Goal: Task Accomplishment & Management: Manage account settings

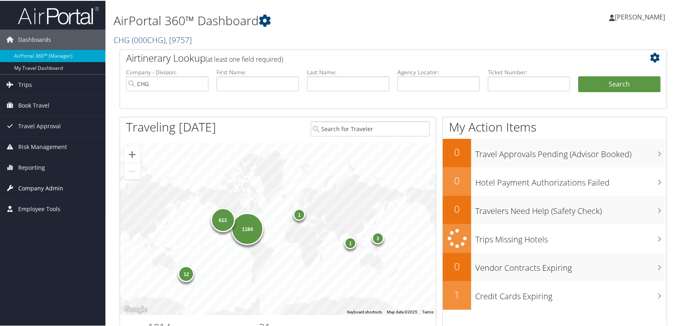
click at [45, 189] on span "Company Admin" at bounding box center [40, 187] width 45 height 20
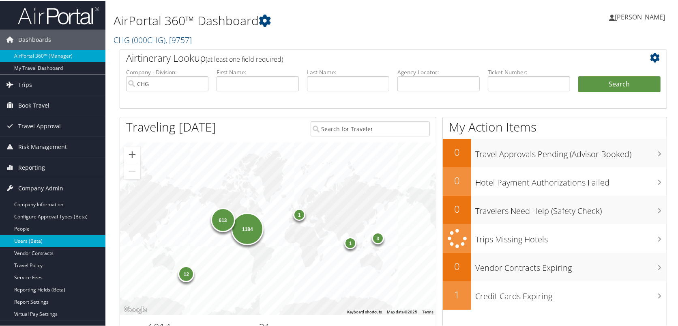
click at [33, 241] on link "Users (Beta)" at bounding box center [52, 240] width 105 height 12
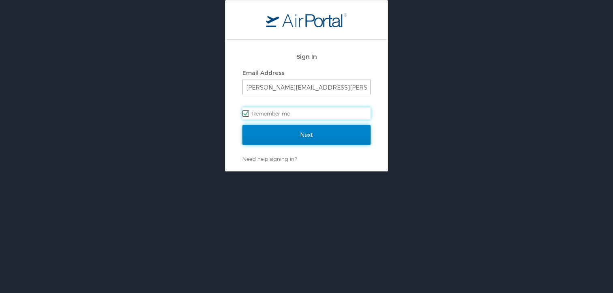
click at [309, 138] on input "Next" at bounding box center [307, 135] width 128 height 20
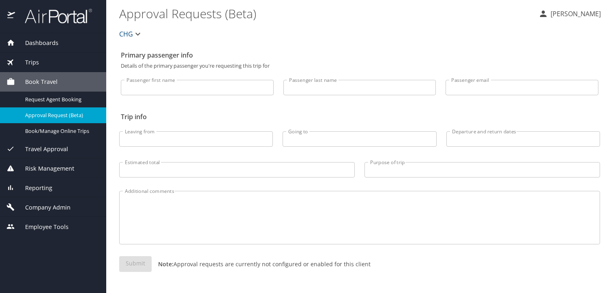
click at [62, 207] on span "Company Admin" at bounding box center [43, 207] width 56 height 9
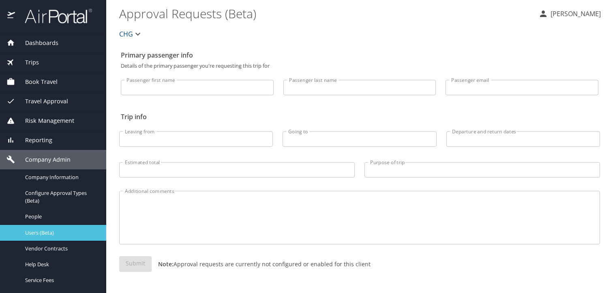
click at [44, 231] on span "Users (Beta)" at bounding box center [60, 233] width 71 height 8
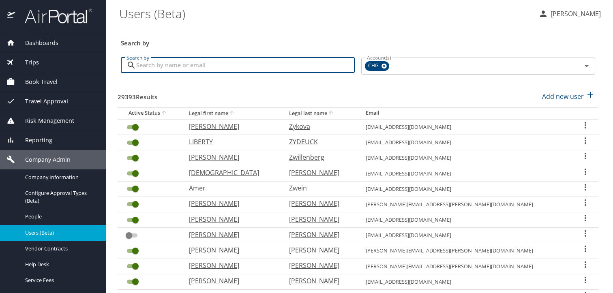
click at [312, 71] on input "Search by" at bounding box center [245, 65] width 219 height 15
click at [219, 72] on input "Search by" at bounding box center [245, 65] width 219 height 15
paste input "[EMAIL_ADDRESS][DOMAIN_NAME]"
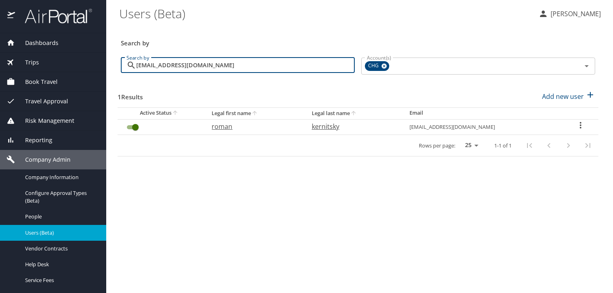
type input "[EMAIL_ADDRESS][DOMAIN_NAME]"
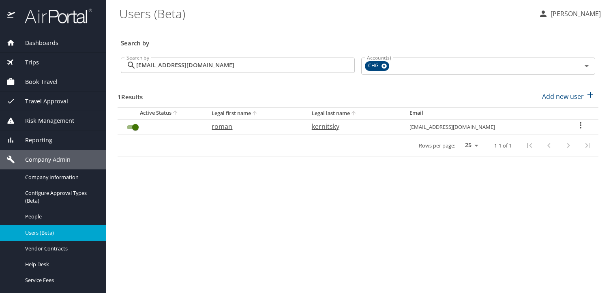
click at [578, 123] on icon "User Search Table" at bounding box center [581, 125] width 10 height 10
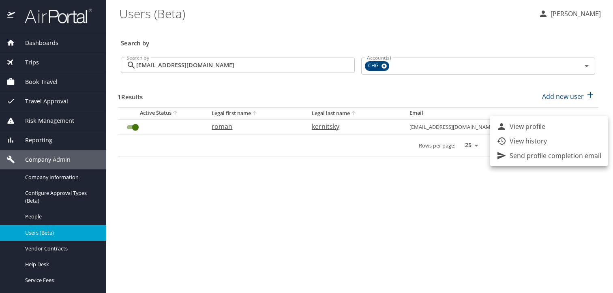
click at [575, 124] on li "View profile" at bounding box center [549, 126] width 118 height 15
select select "US"
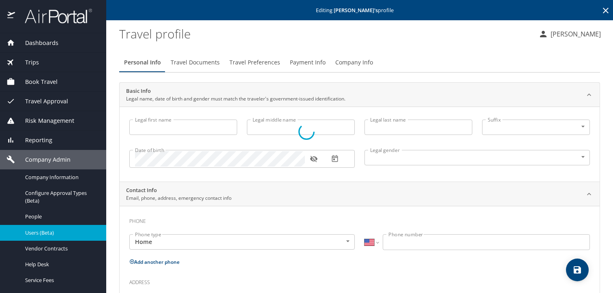
type input "roman"
type input "kernitsky"
type input "[DEMOGRAPHIC_DATA]"
select select "US"
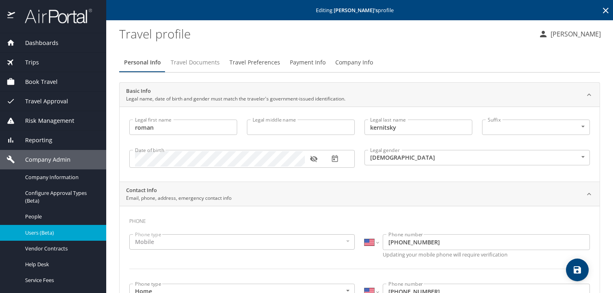
click at [192, 62] on span "Travel Documents" at bounding box center [195, 63] width 49 height 10
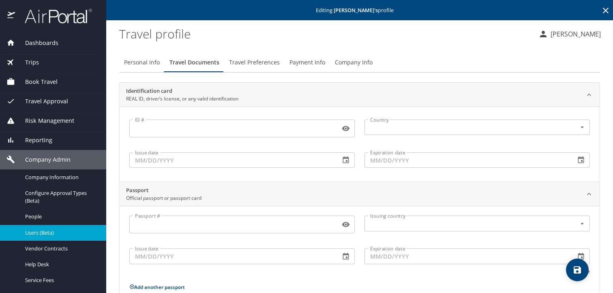
scroll to position [98, 0]
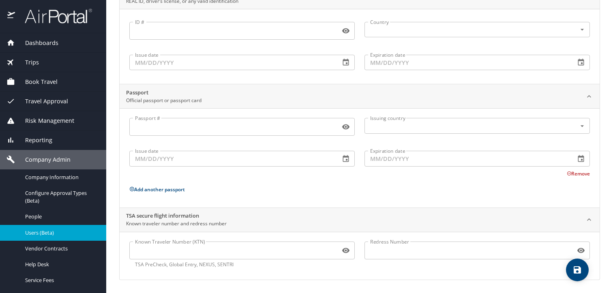
click at [231, 253] on input "Known Traveler Number (KTN)" at bounding box center [233, 250] width 208 height 15
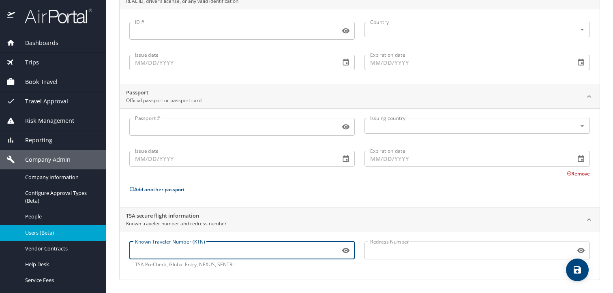
paste input "987531227"
type input "987531227"
click at [573, 270] on icon "save" at bounding box center [578, 270] width 10 height 10
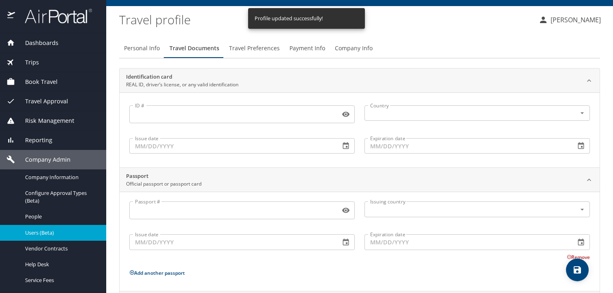
scroll to position [0, 0]
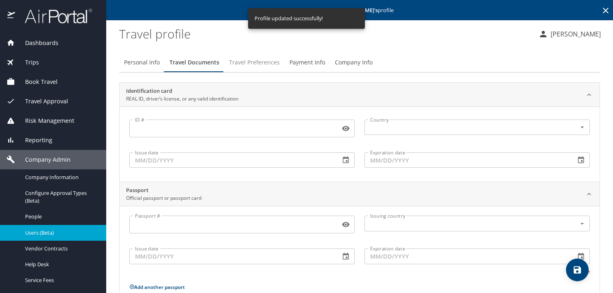
click at [245, 62] on span "Travel Preferences" at bounding box center [254, 63] width 51 height 10
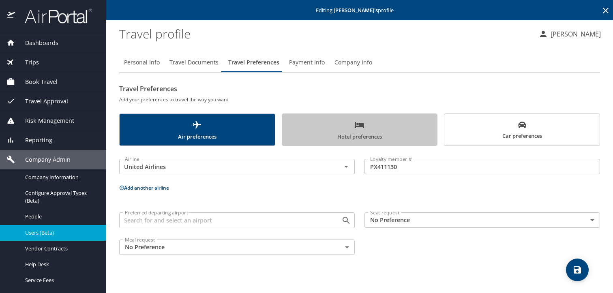
click at [386, 135] on span "Hotel preferences" at bounding box center [360, 130] width 146 height 21
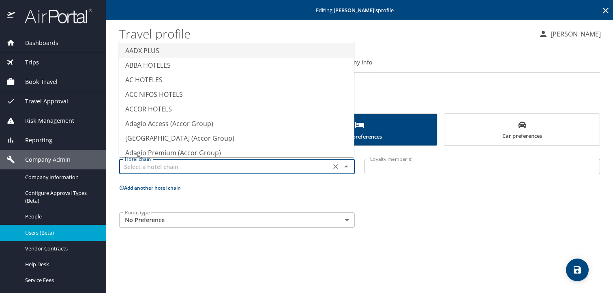
click at [300, 166] on input "text" at bounding box center [225, 166] width 207 height 11
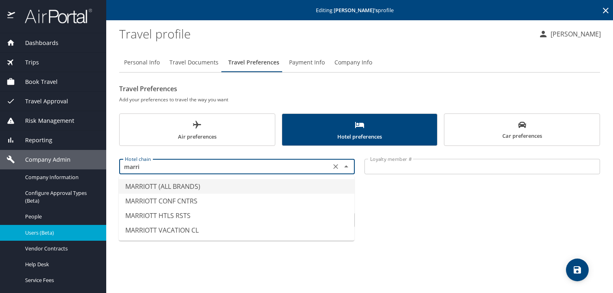
click at [286, 188] on li "MARRIOTT (ALL BRANDS)" at bounding box center [237, 186] width 236 height 15
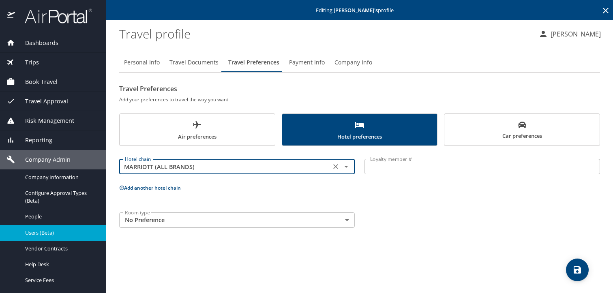
type input "MARRIOTT (ALL BRANDS)"
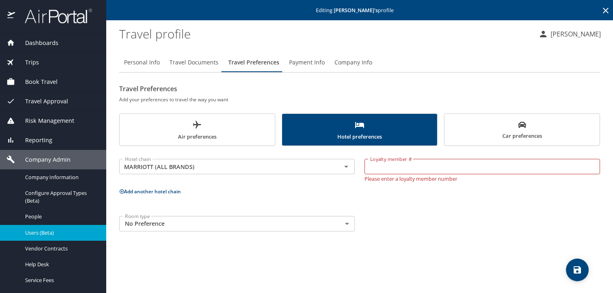
click at [399, 164] on input "Loyalty member #" at bounding box center [483, 166] width 236 height 15
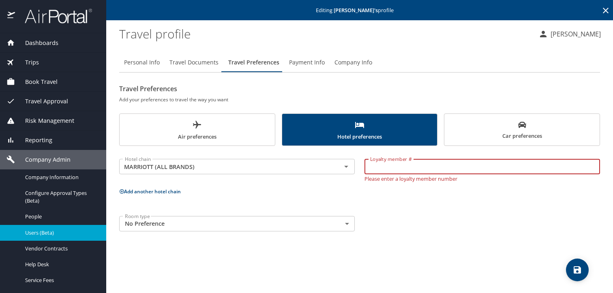
paste input "227219193"
type input "227219193"
click at [582, 267] on span "save" at bounding box center [577, 270] width 23 height 10
